Goal: Transaction & Acquisition: Download file/media

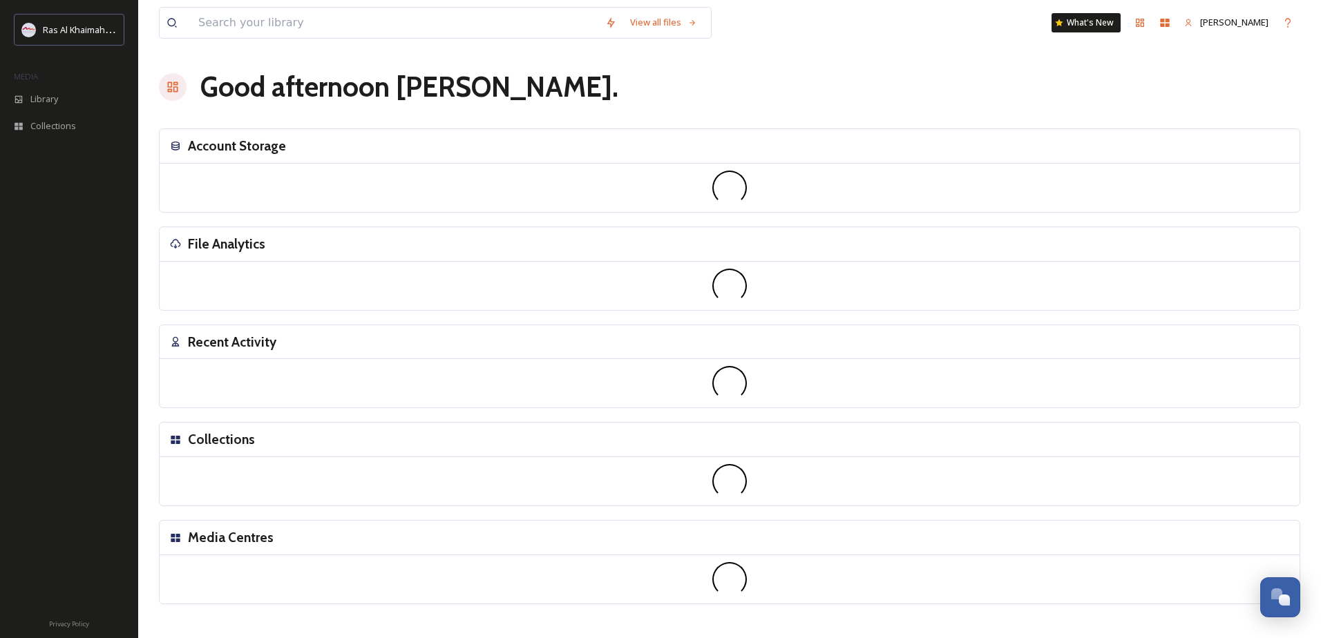
click at [1048, 234] on div "File Analytics" at bounding box center [730, 244] width 1140 height 35
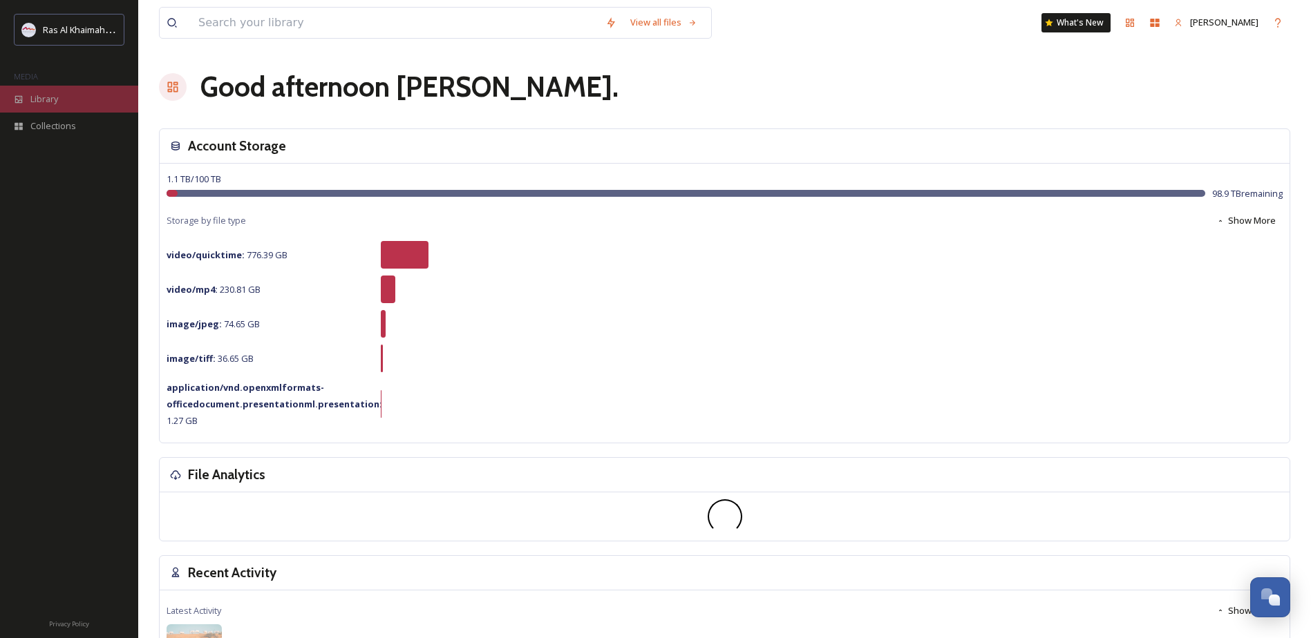
click at [39, 98] on span "Library" at bounding box center [44, 99] width 28 height 13
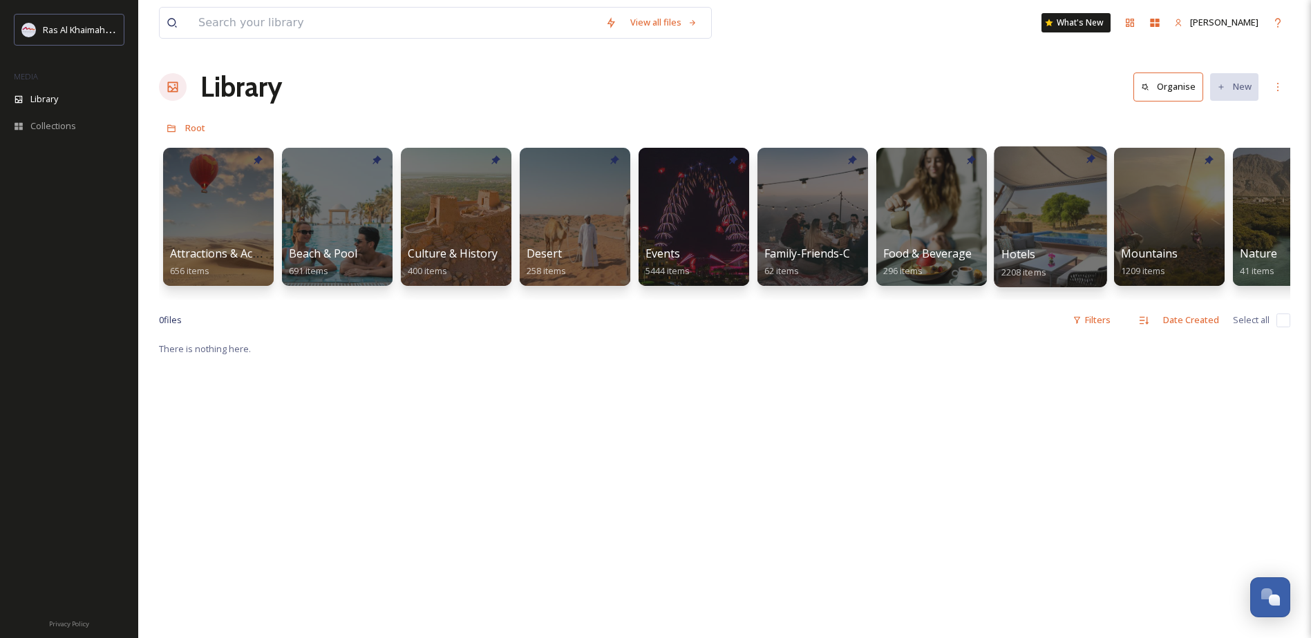
click at [1071, 247] on div "Hotels 2208 items" at bounding box center [1050, 263] width 99 height 35
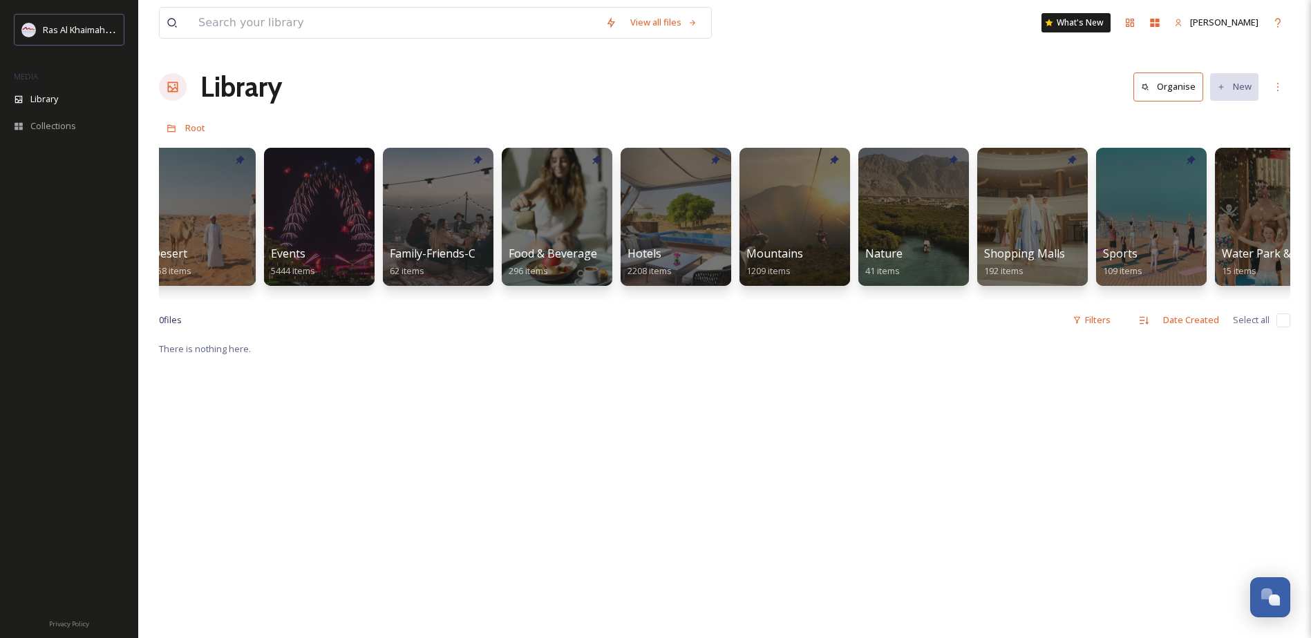
scroll to position [0, 372]
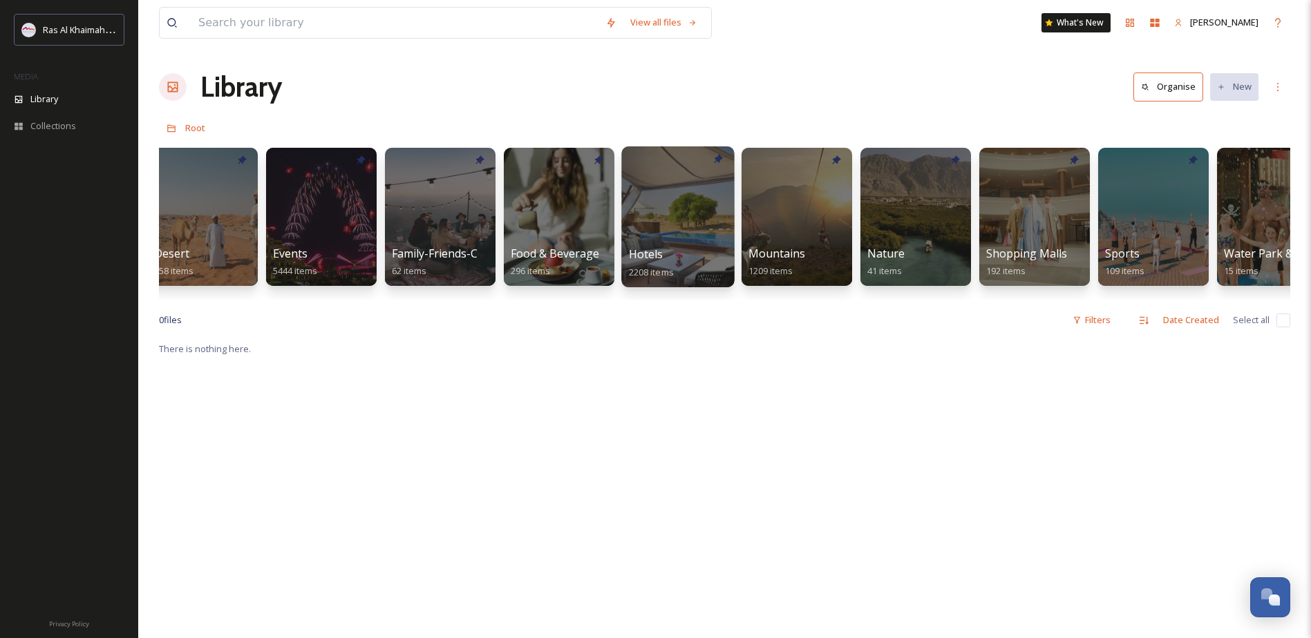
click at [670, 222] on div at bounding box center [677, 216] width 113 height 141
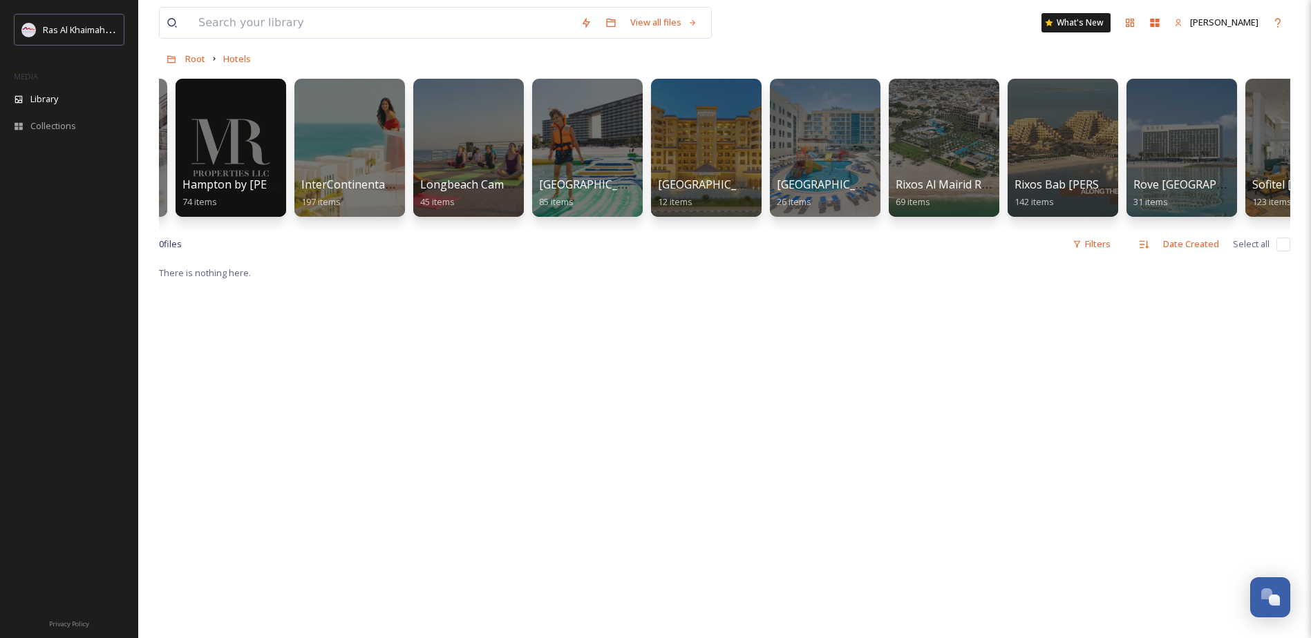
scroll to position [0, 1016]
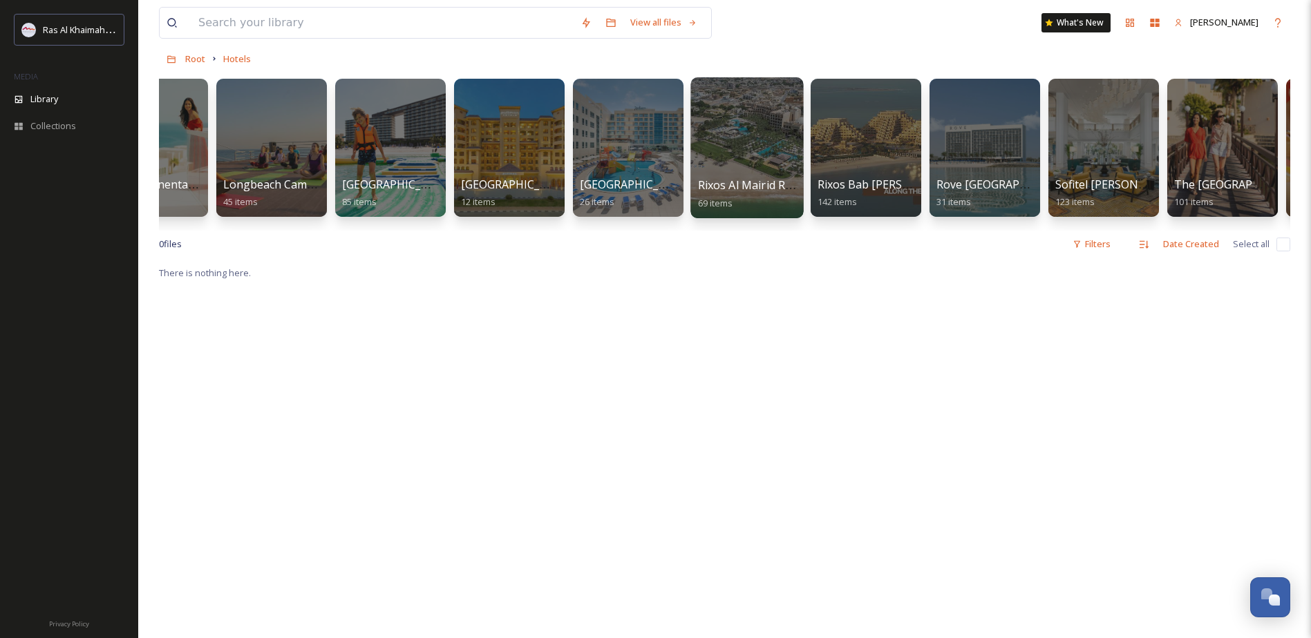
click at [758, 168] on div at bounding box center [746, 147] width 113 height 141
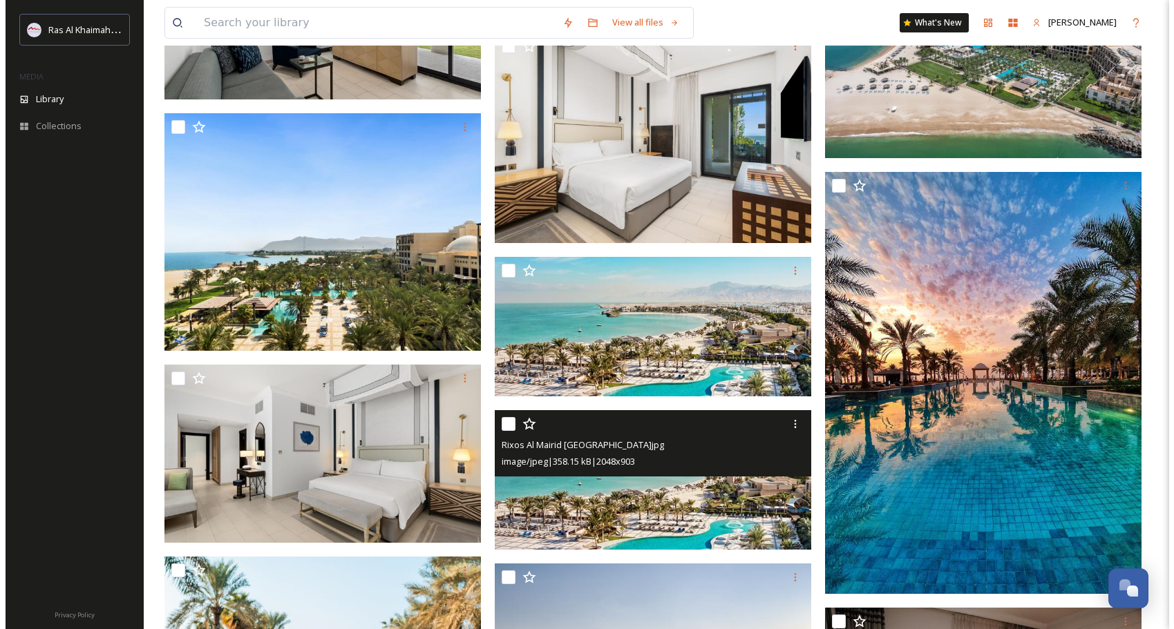
scroll to position [1493, 0]
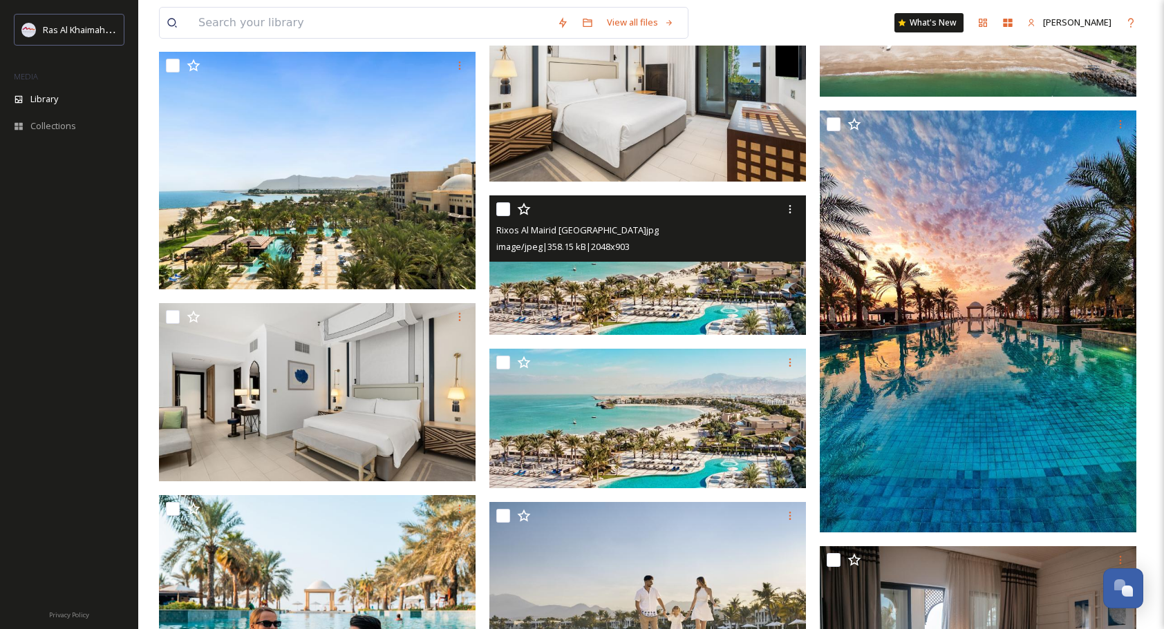
click at [678, 282] on img at bounding box center [647, 266] width 316 height 140
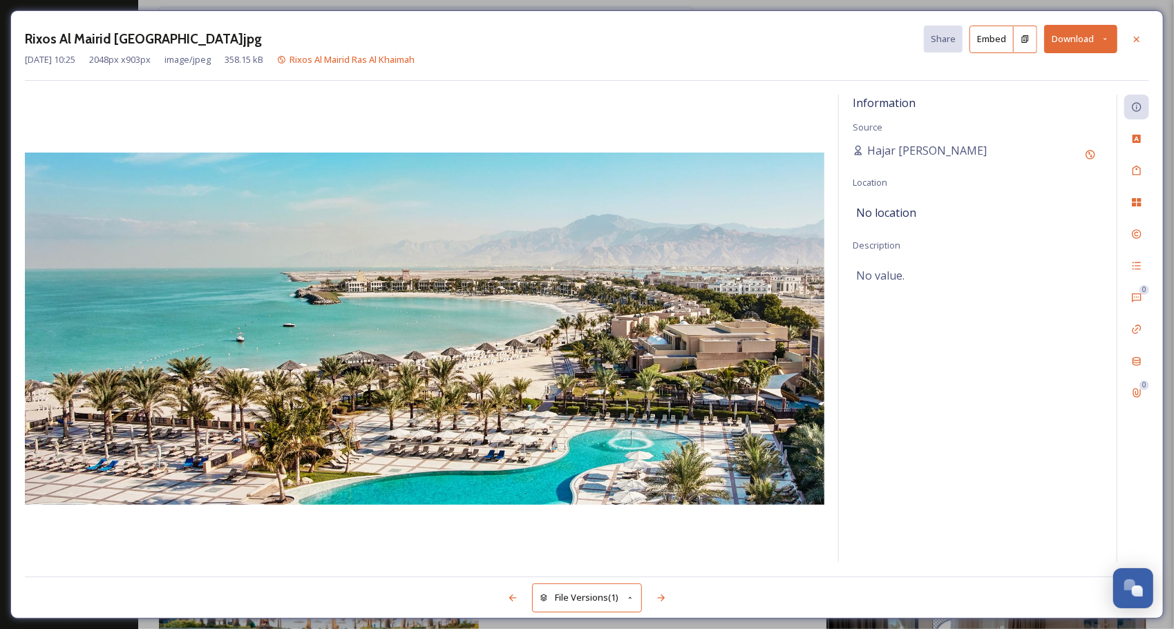
click at [1111, 39] on button "Download" at bounding box center [1080, 39] width 73 height 28
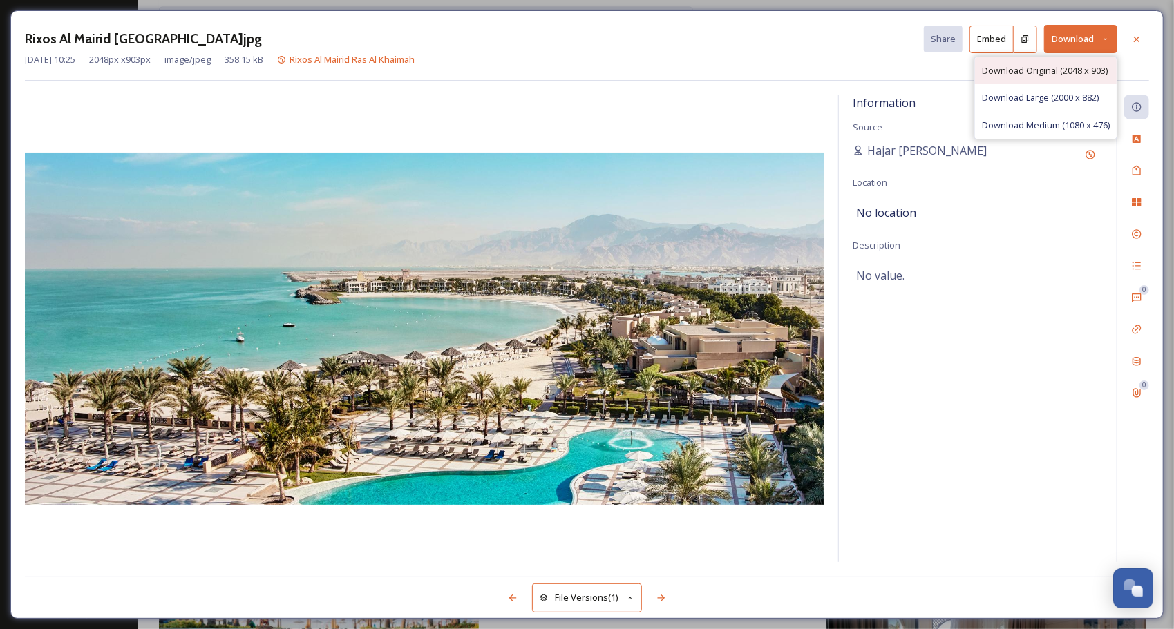
click at [1052, 72] on span "Download Original (2048 x 903)" at bounding box center [1045, 70] width 126 height 13
